Goal: Navigation & Orientation: Find specific page/section

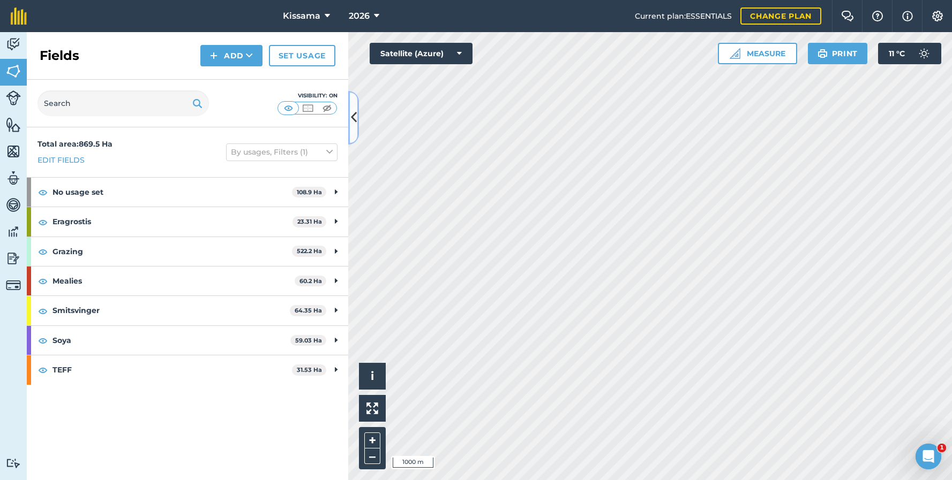
click at [354, 117] on icon at bounding box center [354, 117] width 6 height 19
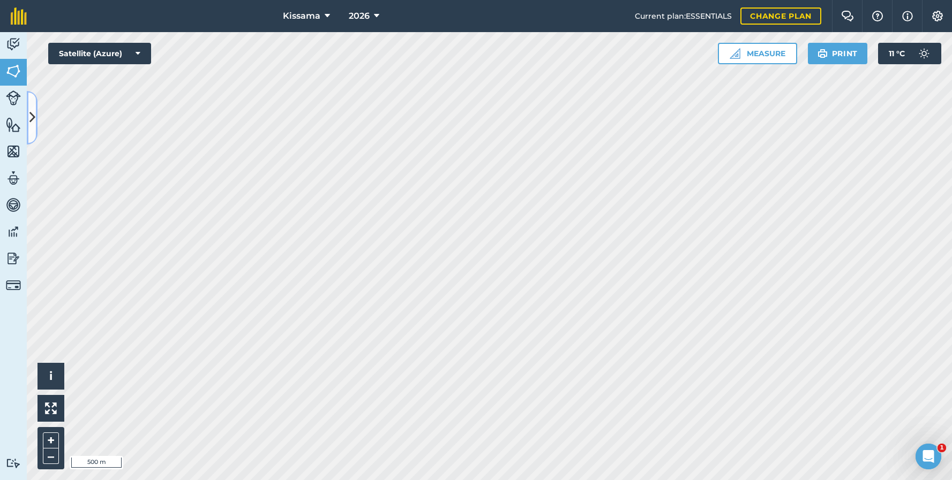
click at [32, 119] on icon at bounding box center [32, 117] width 6 height 19
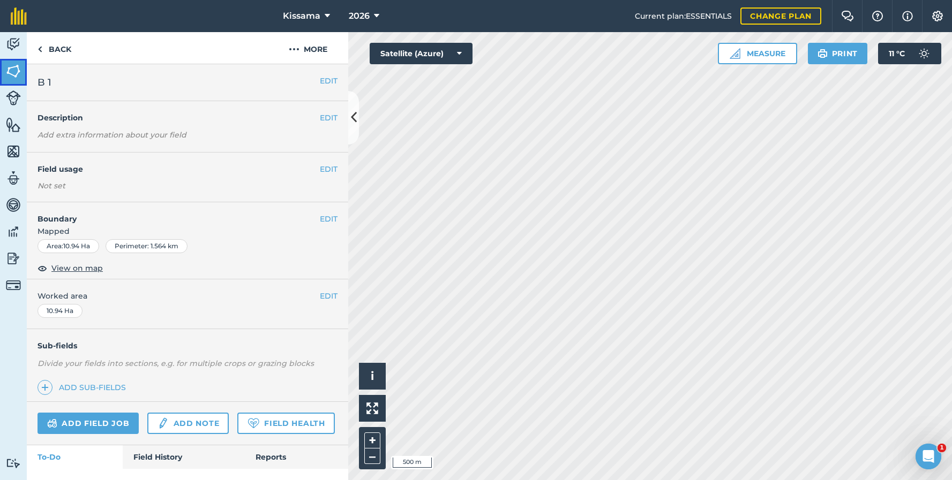
click at [17, 72] on img at bounding box center [13, 71] width 15 height 16
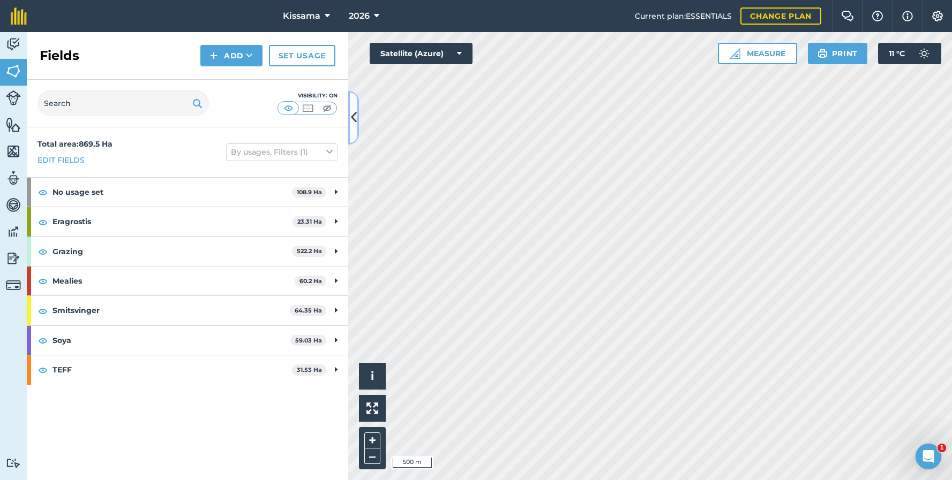
click at [357, 118] on button at bounding box center [353, 118] width 11 height 54
